Goal: Find specific page/section: Find specific page/section

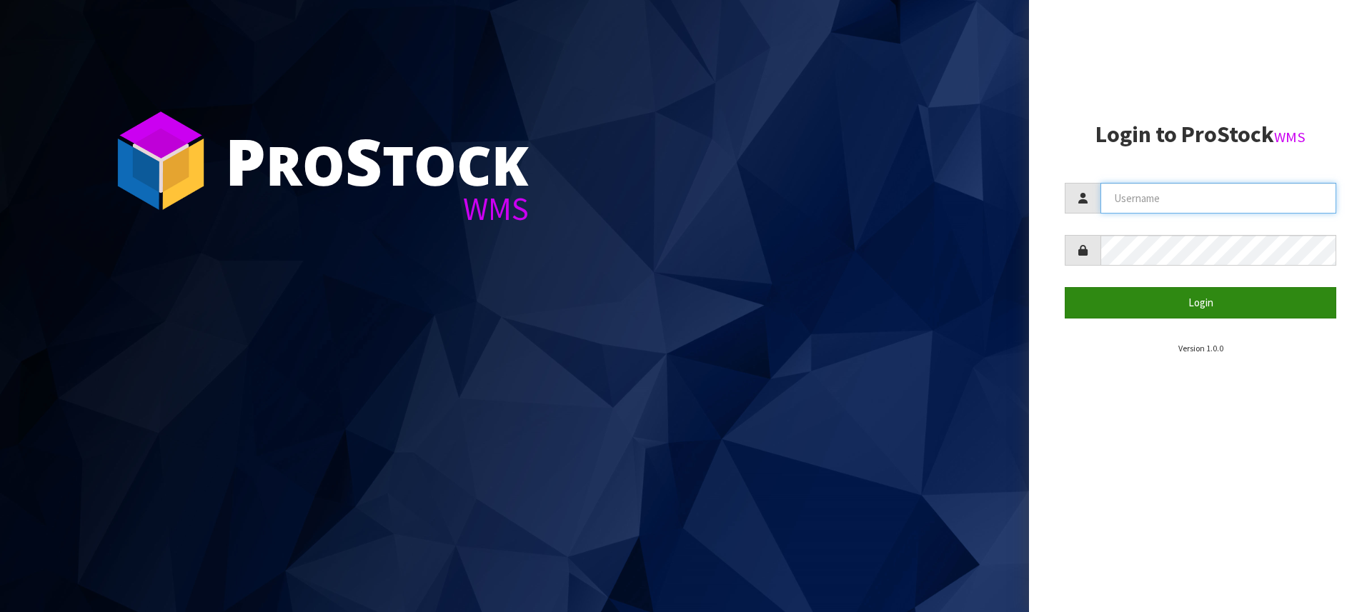
type input "[PERSON_NAME][EMAIL_ADDRESS][DOMAIN_NAME]"
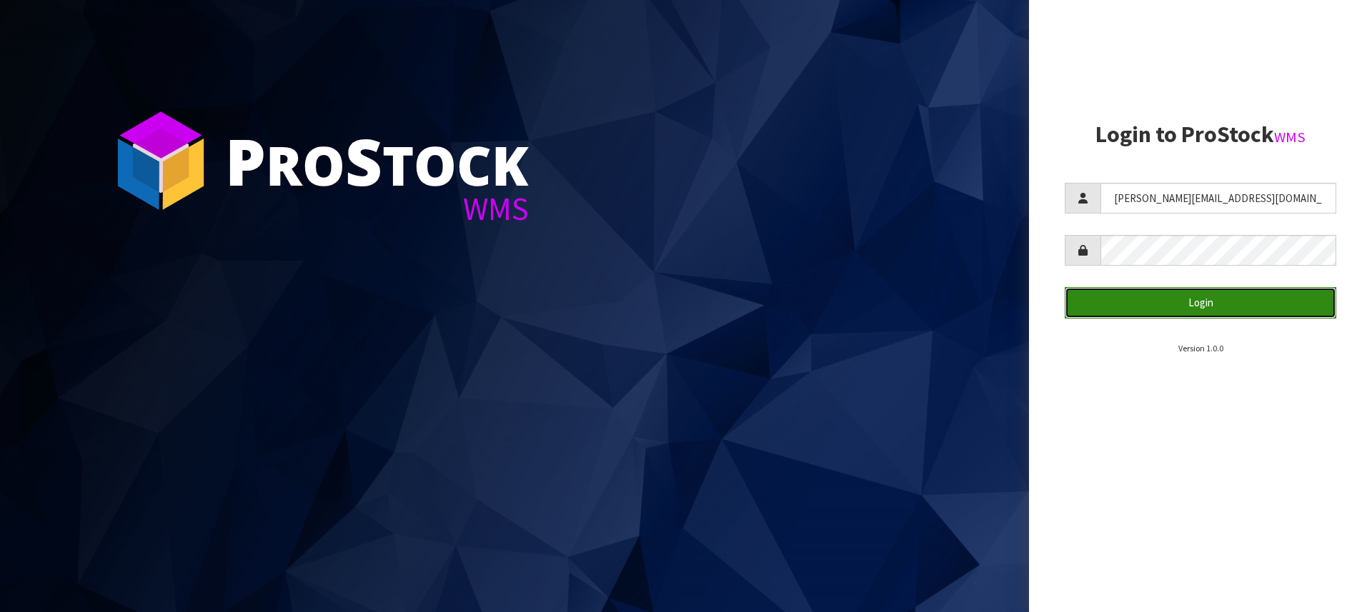
drag, startPoint x: 1184, startPoint y: 312, endPoint x: 1180, endPoint y: 300, distance: 12.2
click at [1183, 309] on button "Login" at bounding box center [1201, 302] width 272 height 31
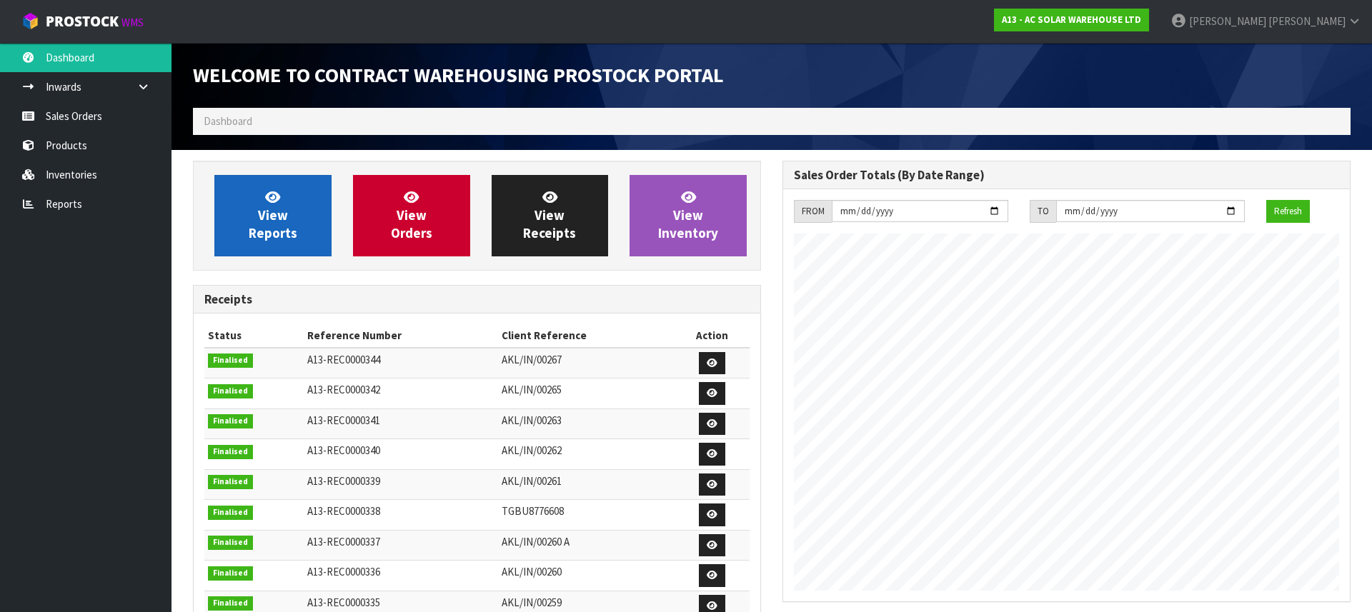
scroll to position [854, 589]
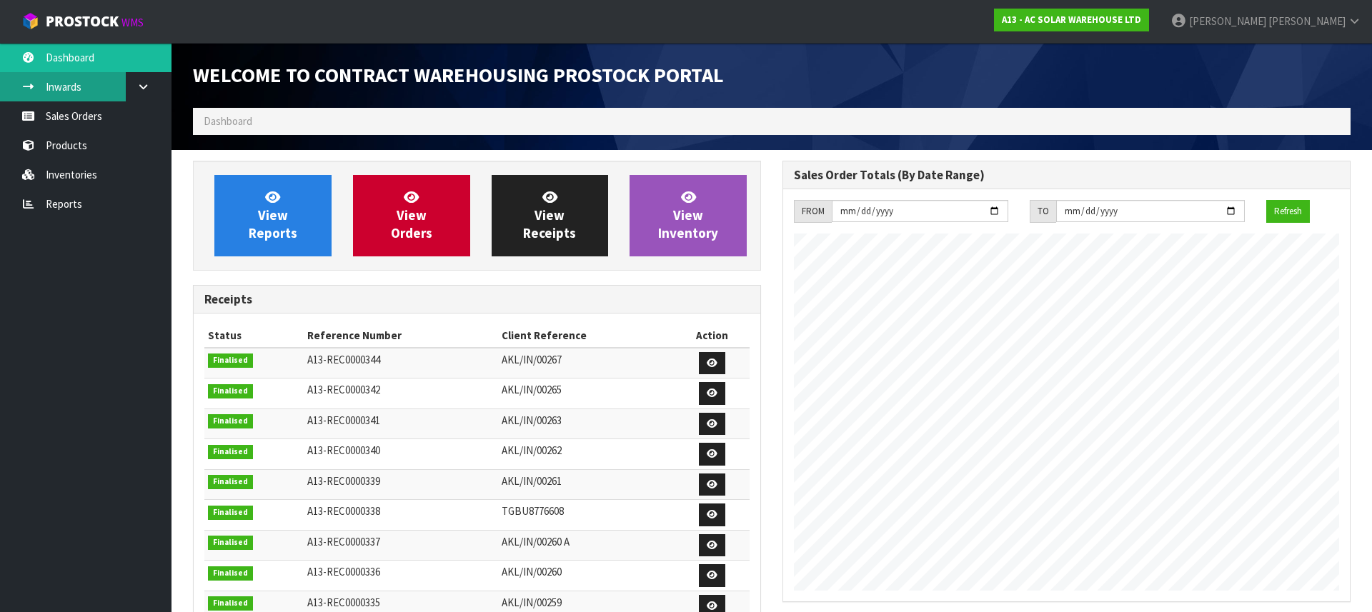
click at [59, 80] on link "Inwards" at bounding box center [85, 86] width 171 height 29
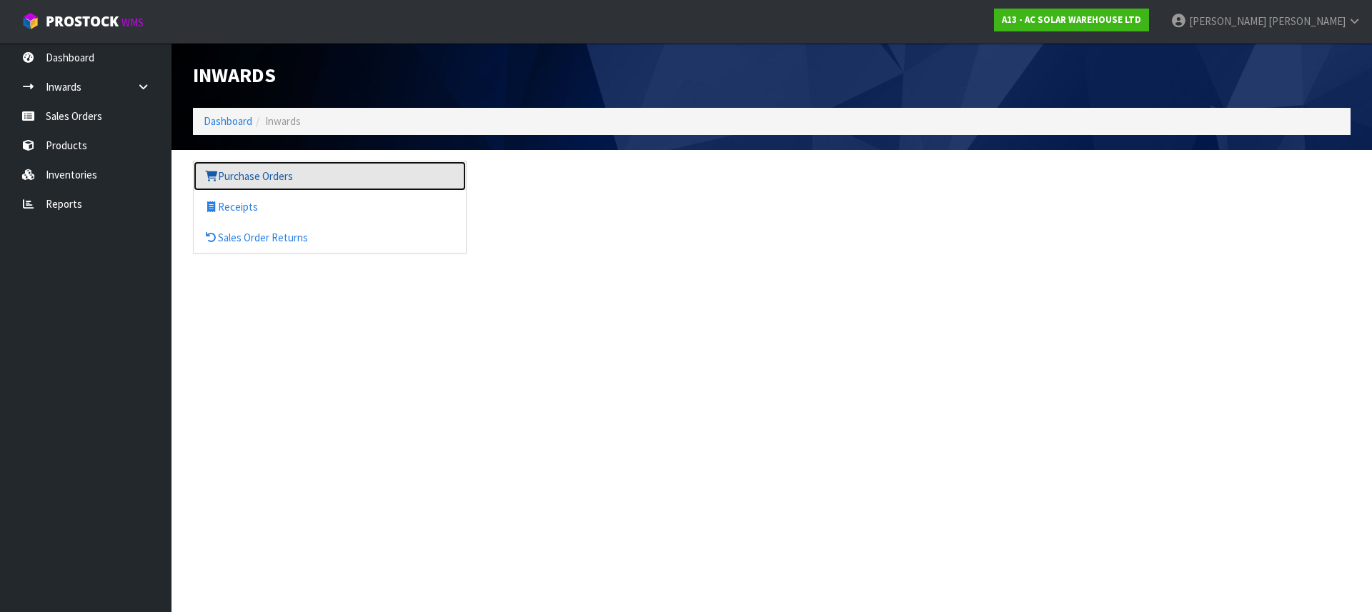
click at [310, 167] on link "Purchase Orders" at bounding box center [330, 175] width 272 height 29
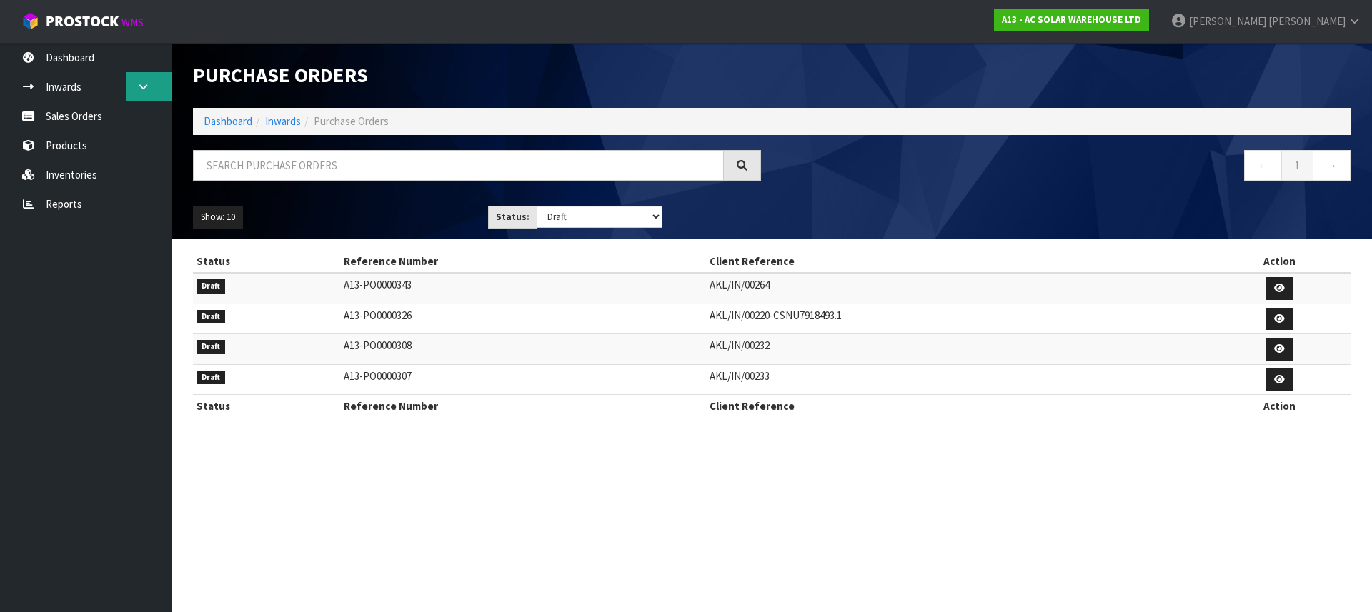
drag, startPoint x: 152, startPoint y: 81, endPoint x: 138, endPoint y: 88, distance: 16.0
click at [152, 81] on link at bounding box center [149, 86] width 46 height 29
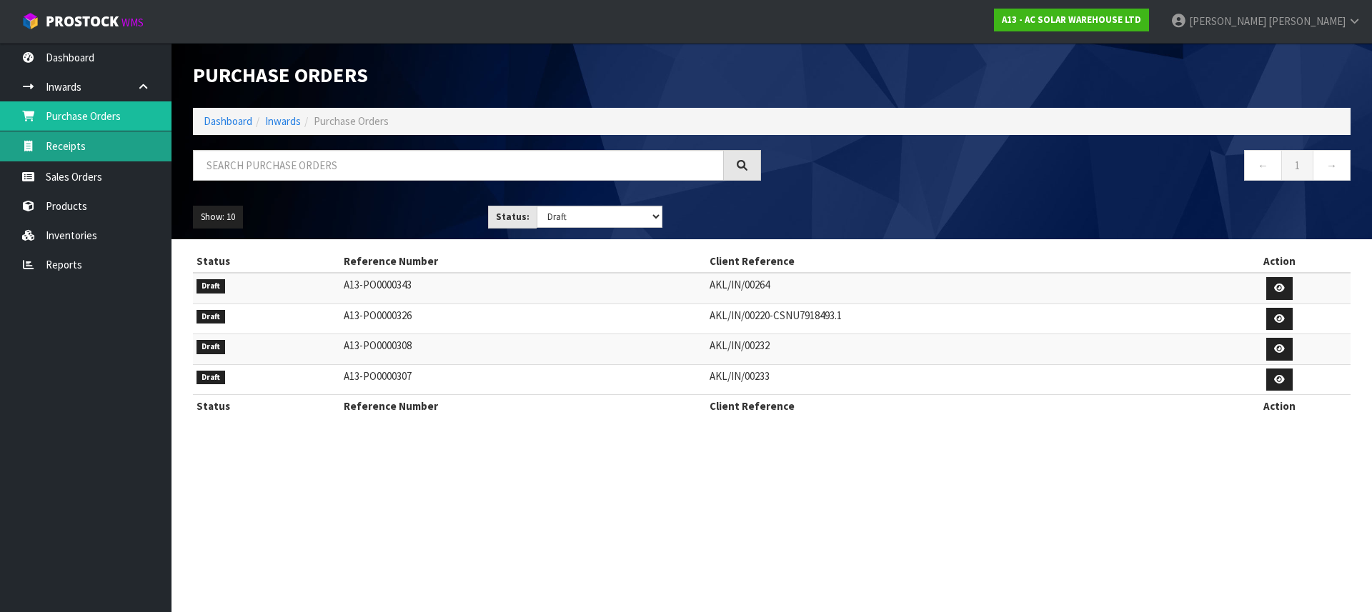
click at [68, 156] on link "Receipts" at bounding box center [85, 145] width 171 height 29
